Goal: Task Accomplishment & Management: Use online tool/utility

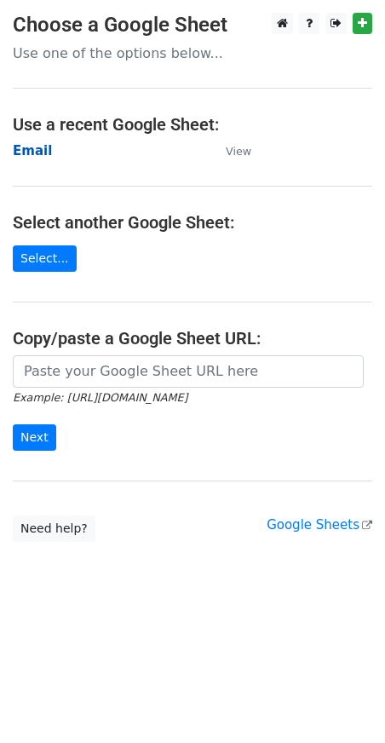
click at [20, 151] on strong "Email" at bounding box center [32, 150] width 39 height 15
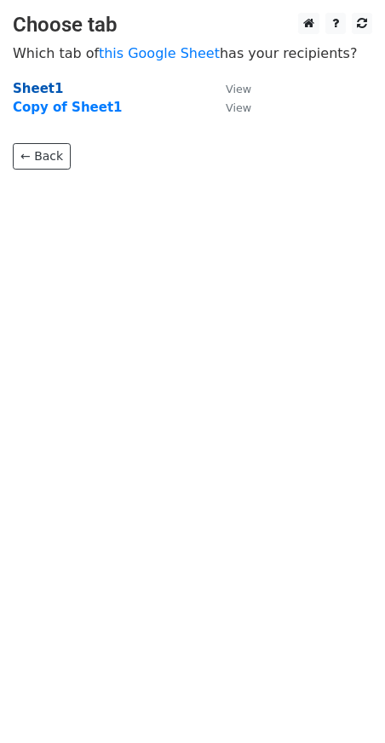
click at [34, 89] on strong "Sheet1" at bounding box center [38, 88] width 50 height 15
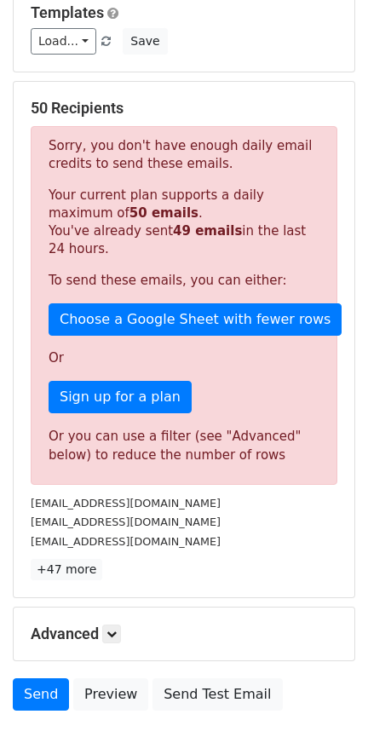
scroll to position [289, 0]
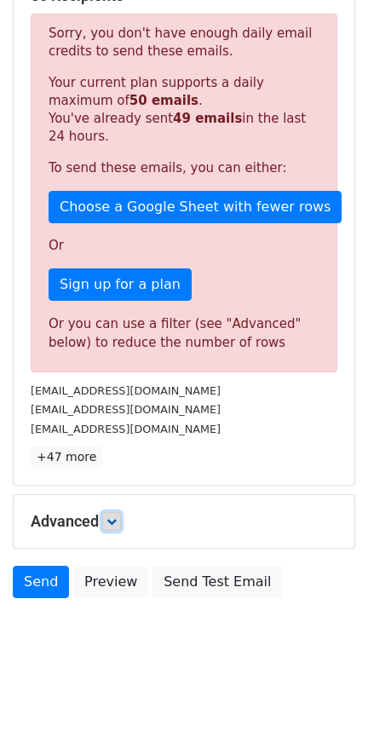
click at [117, 523] on icon at bounding box center [112, 521] width 10 height 10
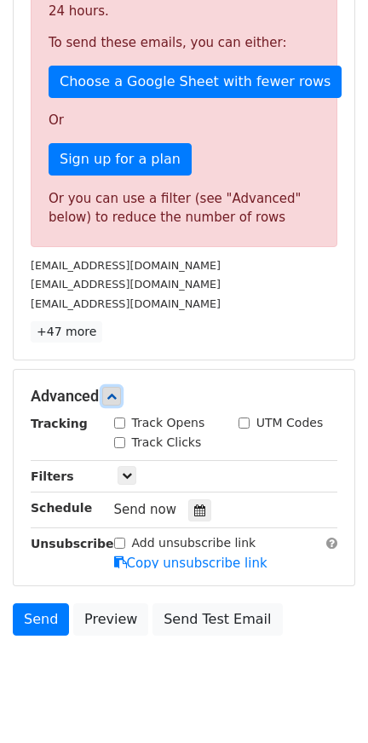
scroll to position [445, 0]
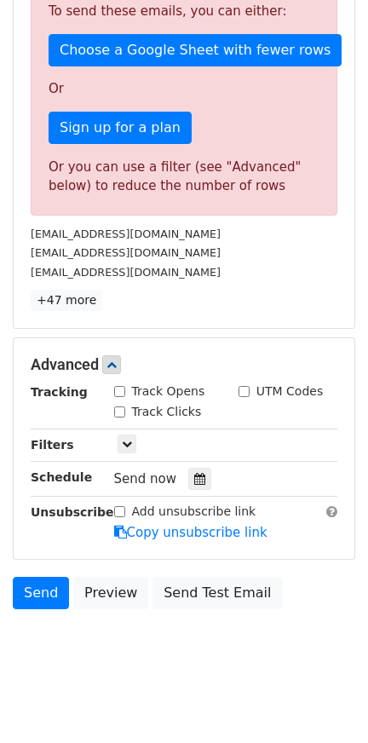
click at [169, 400] on label "Track Opens" at bounding box center [168, 392] width 73 height 18
click at [125, 397] on input "Track Opens" at bounding box center [119, 391] width 11 height 11
click at [170, 395] on label "Track Opens" at bounding box center [168, 392] width 73 height 18
click at [125, 395] on input "Track Opens" at bounding box center [119, 391] width 11 height 11
checkbox input "false"
